Goal: Find contact information: Find contact information

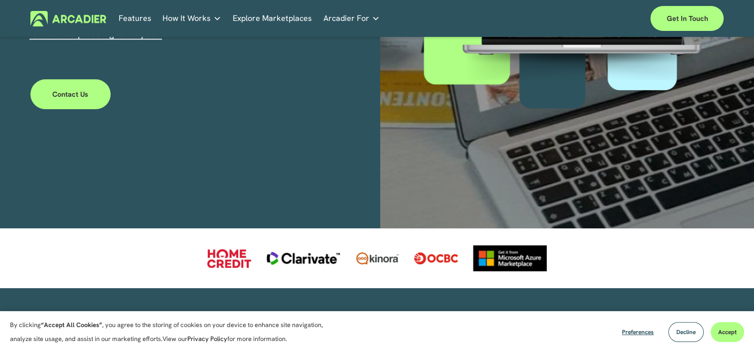
scroll to position [315, 0]
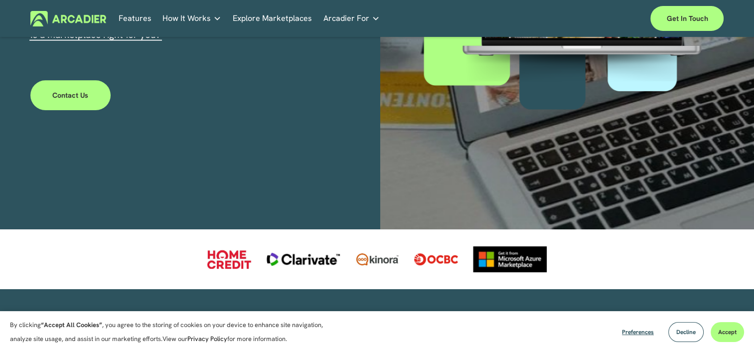
click at [92, 104] on link "Contact Us" at bounding box center [70, 95] width 81 height 30
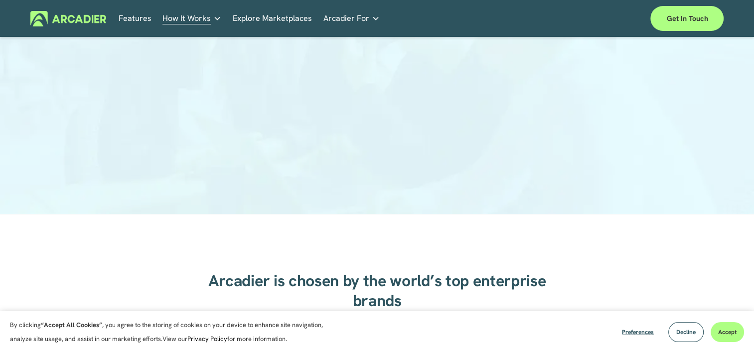
scroll to position [231, 0]
